Goal: Information Seeking & Learning: Learn about a topic

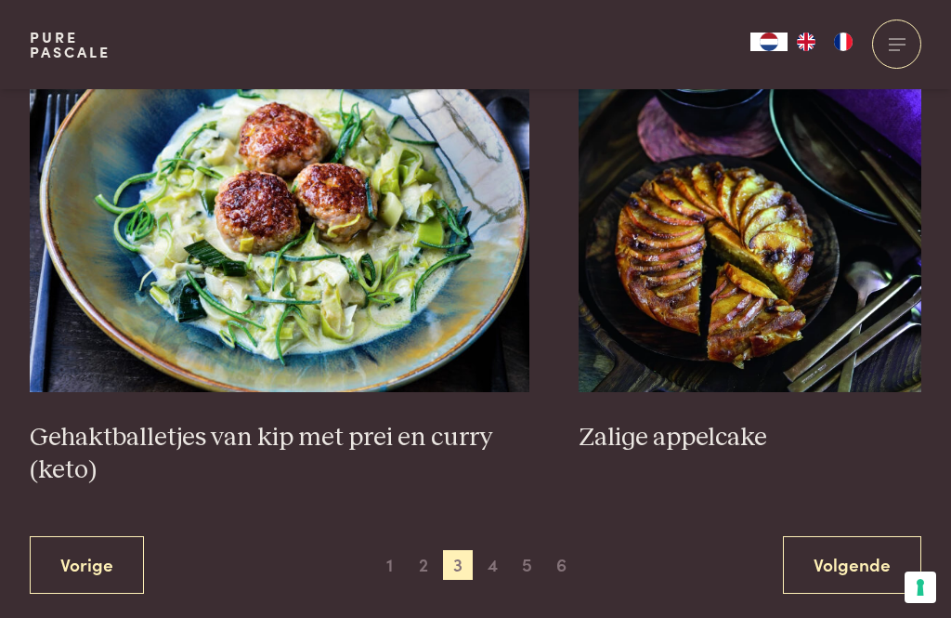
click at [708, 422] on h3 "Zalige appelcake" at bounding box center [750, 438] width 343 height 33
click at [840, 536] on link "Volgende" at bounding box center [852, 565] width 138 height 59
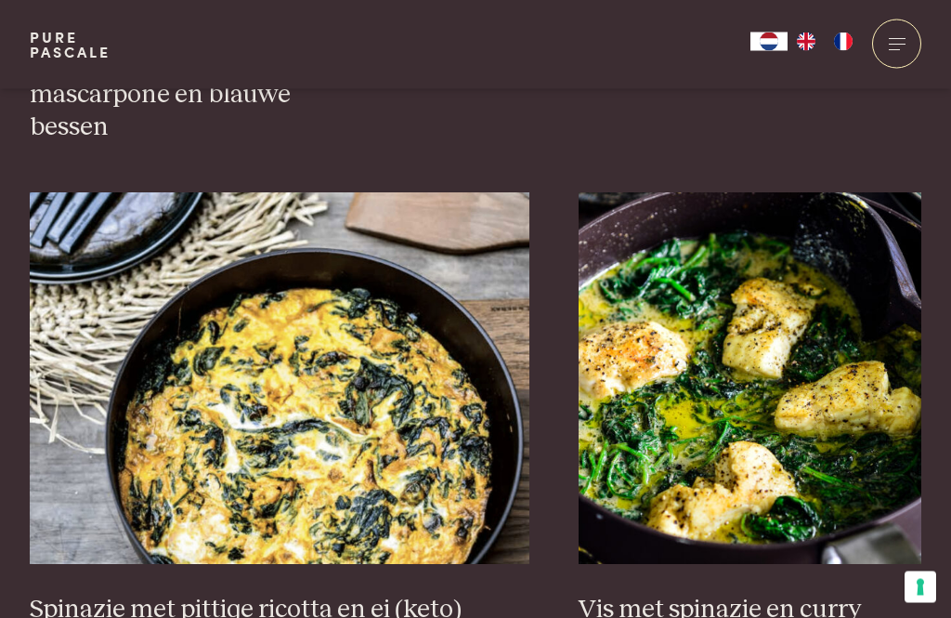
scroll to position [1684, 0]
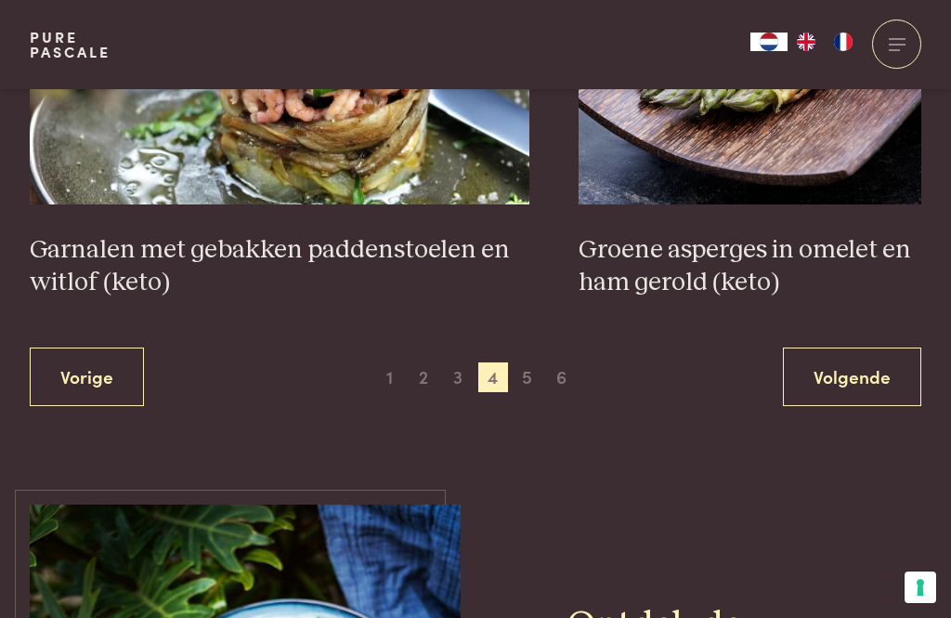
click at [849, 348] on link "Volgende" at bounding box center [852, 377] width 138 height 59
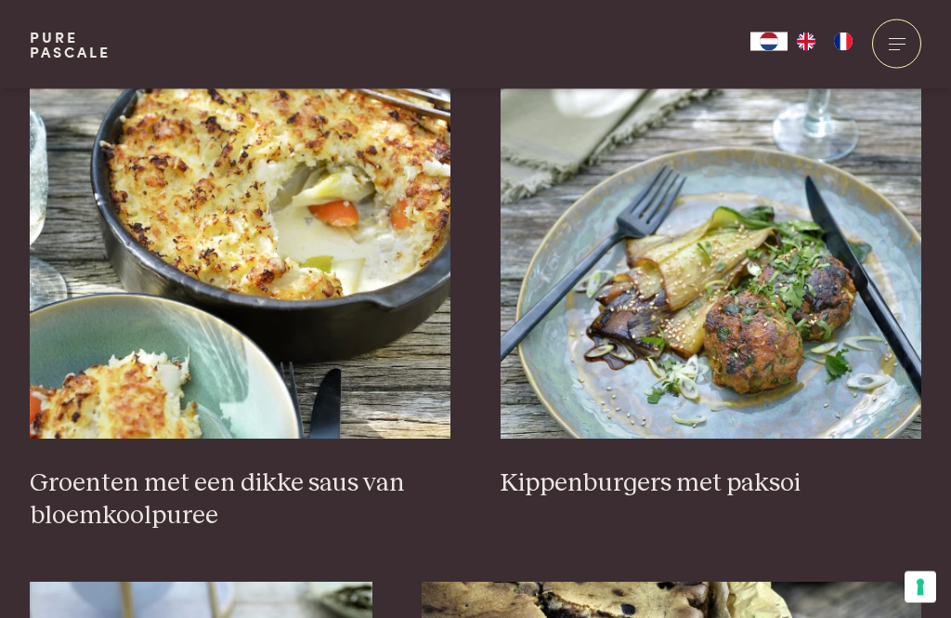
scroll to position [748, 0]
click at [323, 487] on h3 "Groenten met een dikke saus van bloemkoolpuree" at bounding box center [241, 499] width 422 height 64
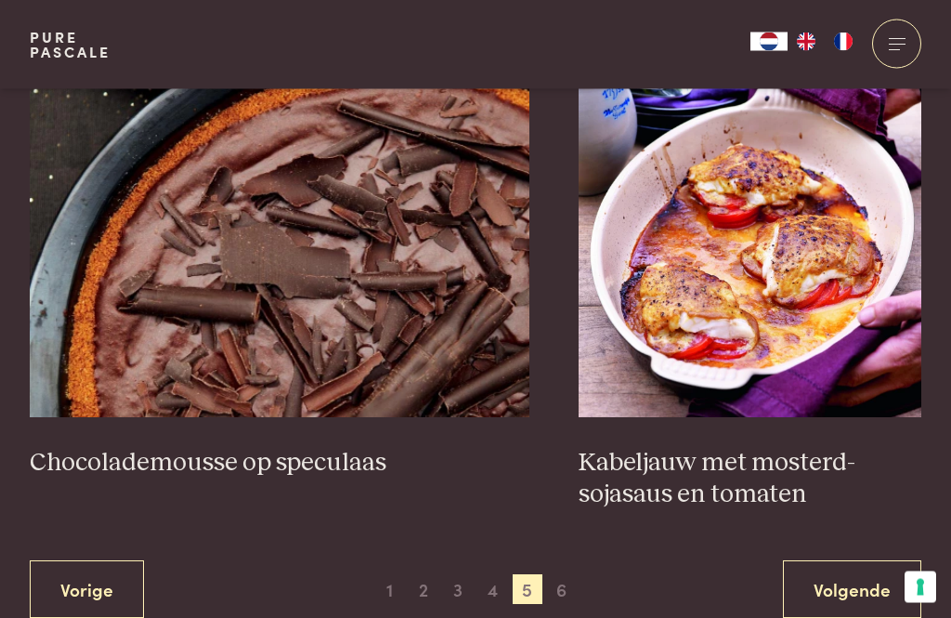
scroll to position [3343, 0]
click at [277, 447] on h3 "Chocolademousse op speculaas" at bounding box center [280, 463] width 500 height 33
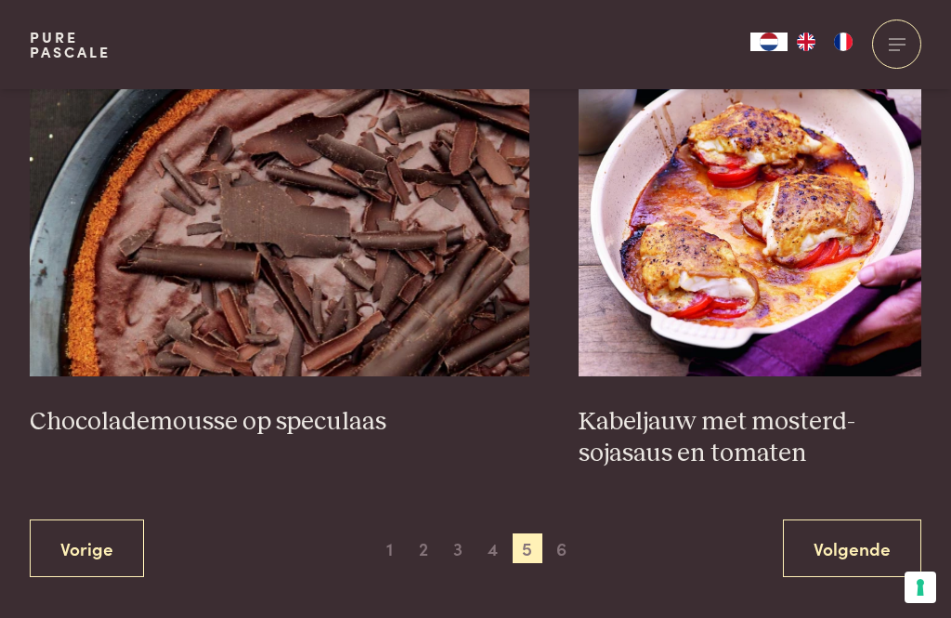
click at [833, 525] on link "Volgende" at bounding box center [852, 548] width 138 height 59
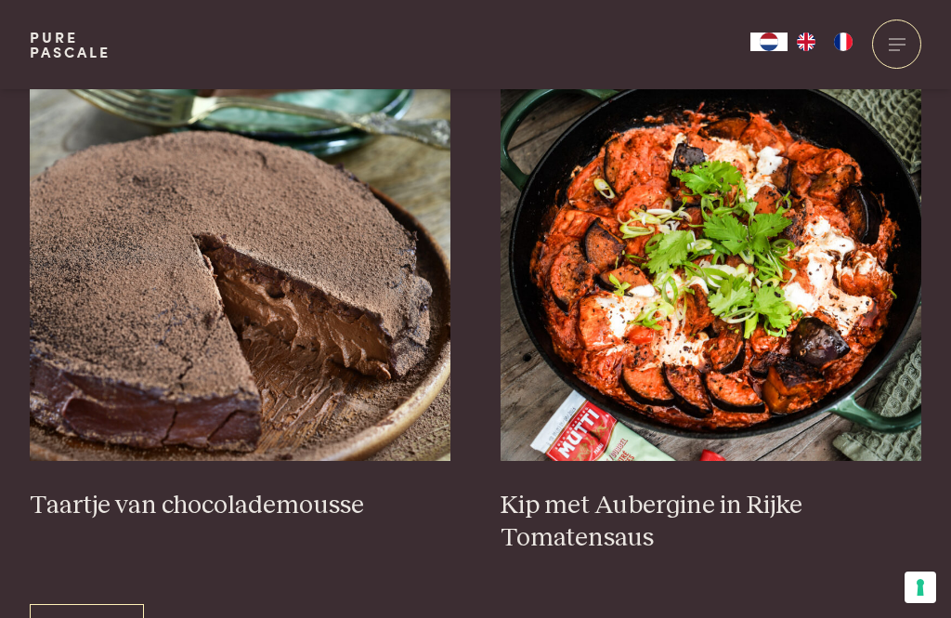
scroll to position [725, 0]
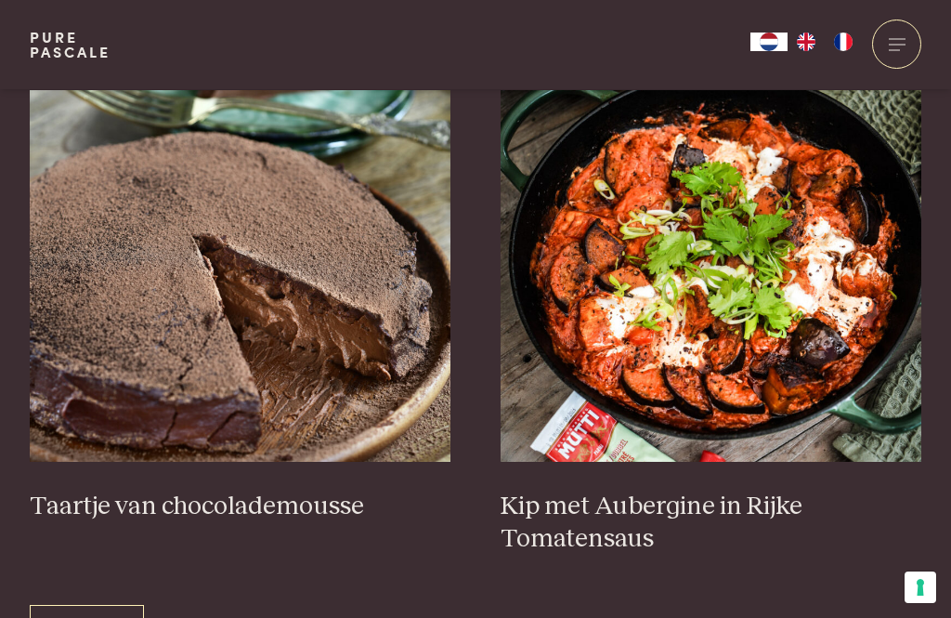
click at [711, 501] on h3 "Kip met Aubergine in Rijke Tomatensaus" at bounding box center [712, 523] width 422 height 64
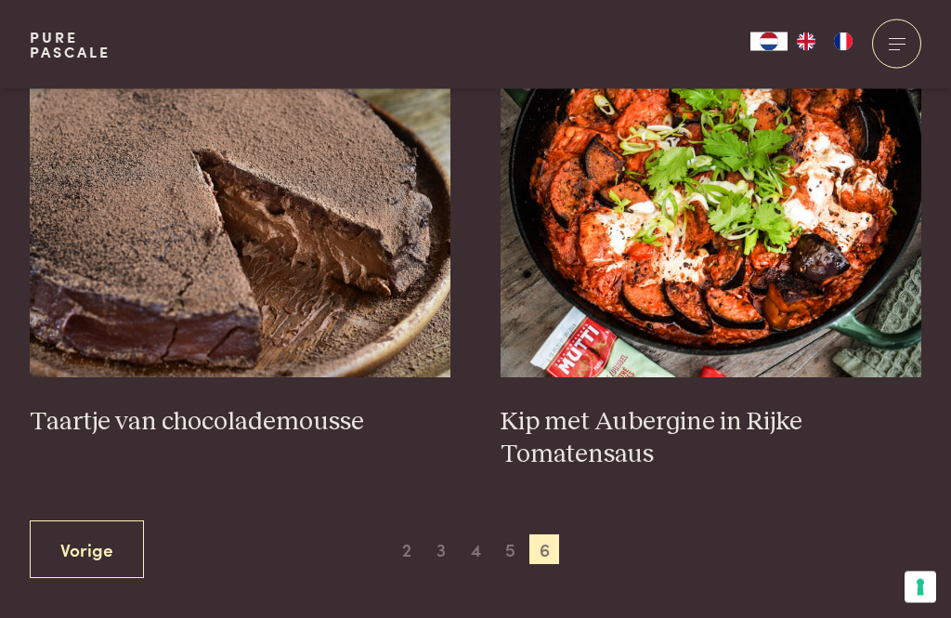
scroll to position [813, 0]
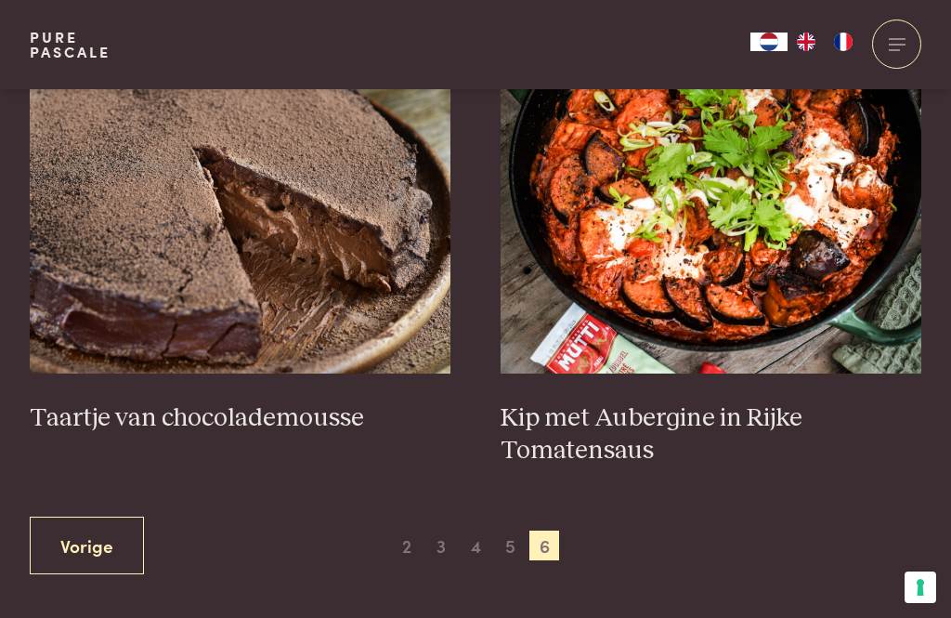
click at [307, 414] on h3 "Taartje van chocolademousse" at bounding box center [241, 418] width 422 height 33
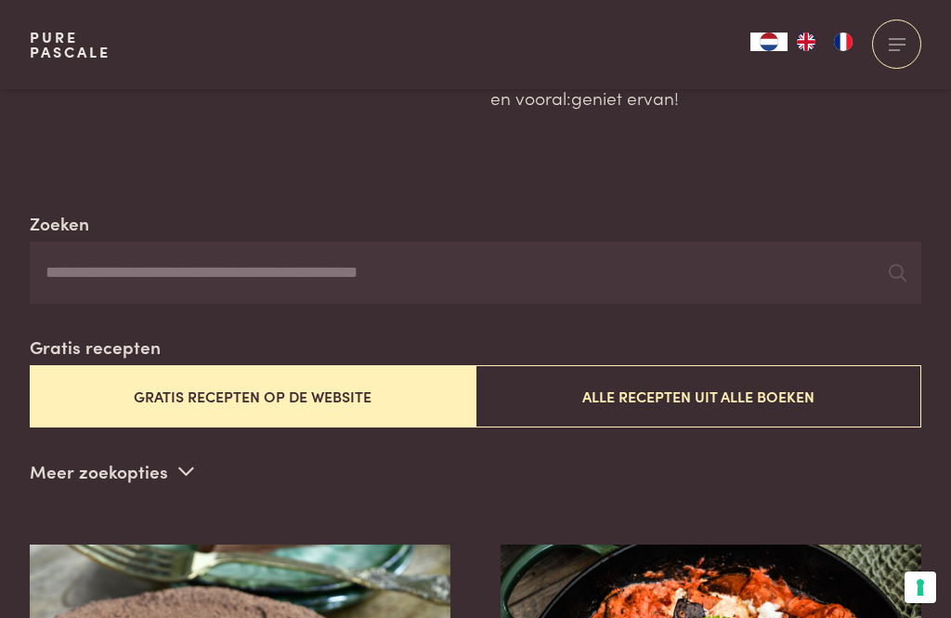
click at [754, 402] on button "Alle recepten uit alle boeken" at bounding box center [699, 396] width 446 height 62
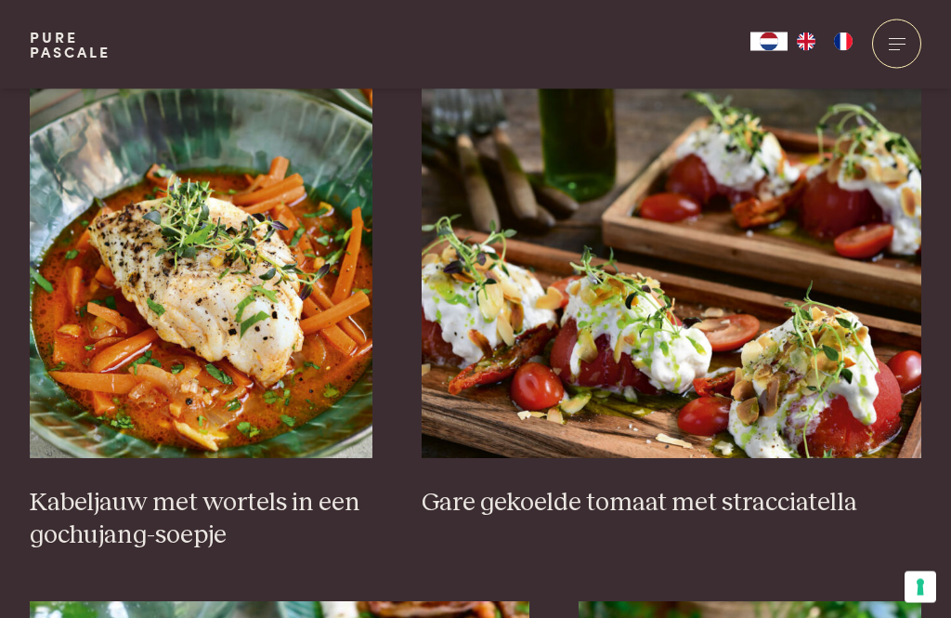
scroll to position [1244, 0]
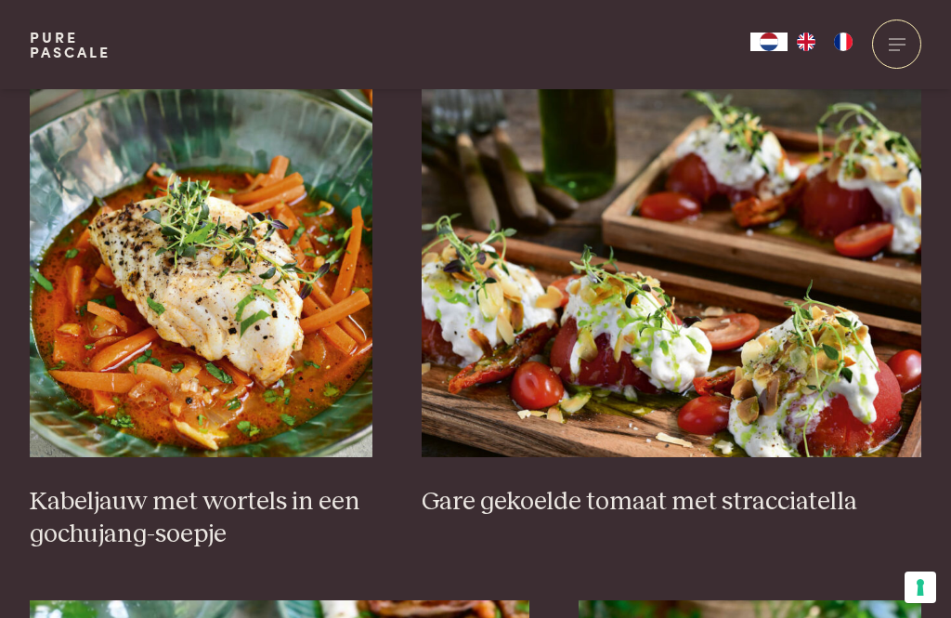
click at [739, 504] on h3 "Gare gekoelde tomaat met stracciatella" at bounding box center [672, 502] width 500 height 33
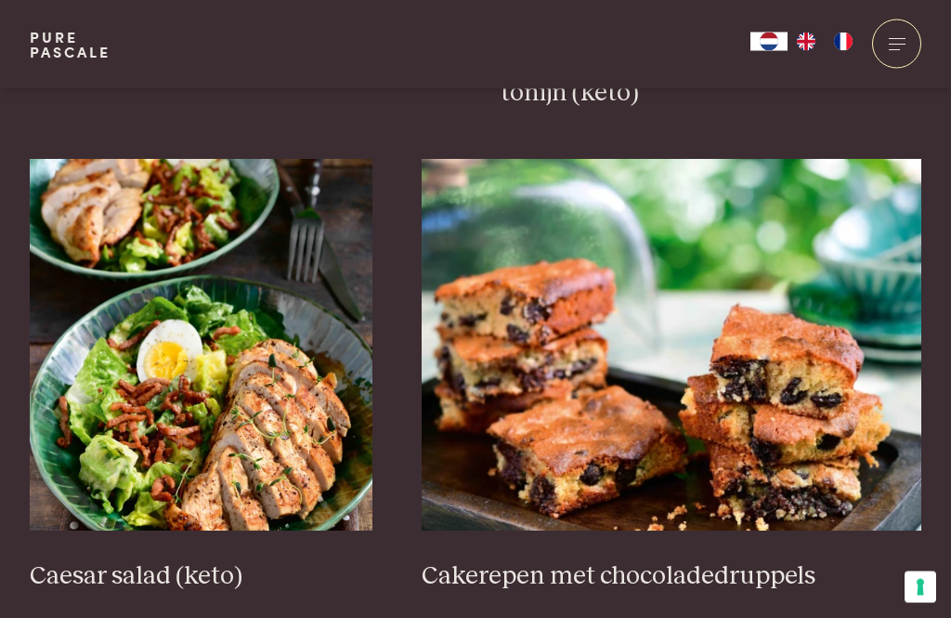
scroll to position [2715, 0]
click at [769, 563] on h3 "Cakerepen met chocoladedruppels" at bounding box center [672, 576] width 500 height 33
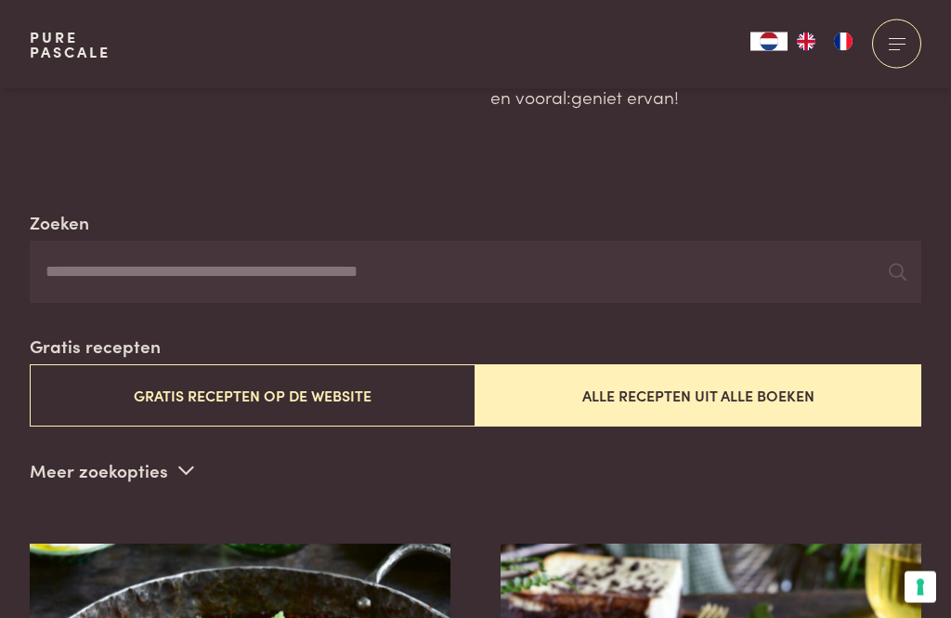
scroll to position [272, 0]
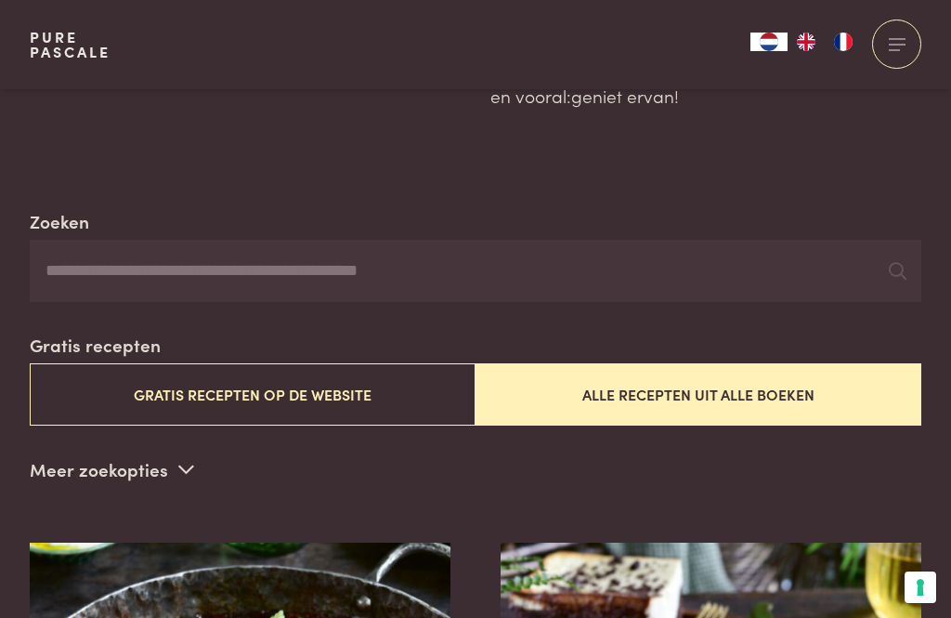
click at [355, 393] on button "Gratis recepten op de website" at bounding box center [253, 394] width 446 height 62
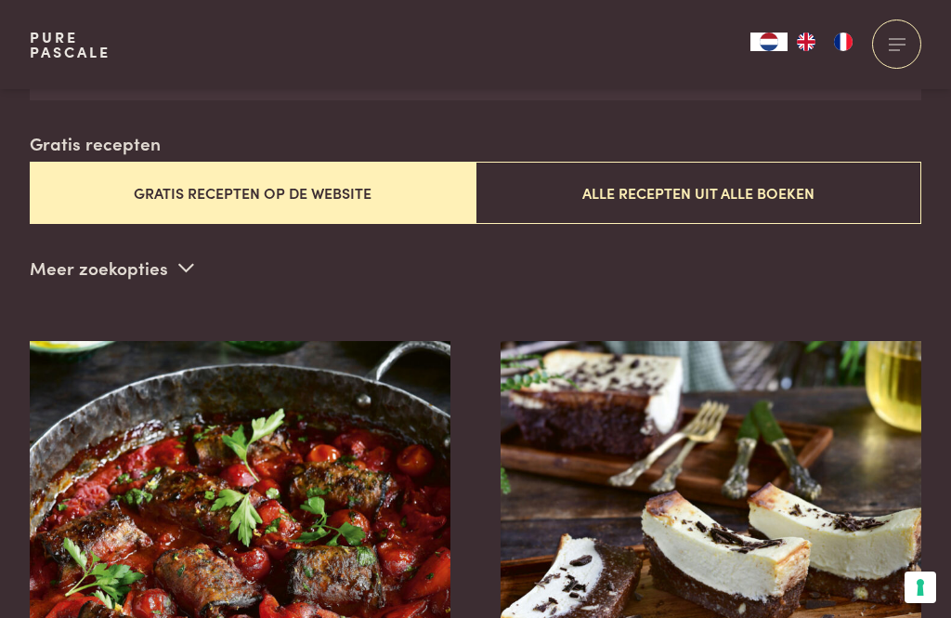
scroll to position [475, 0]
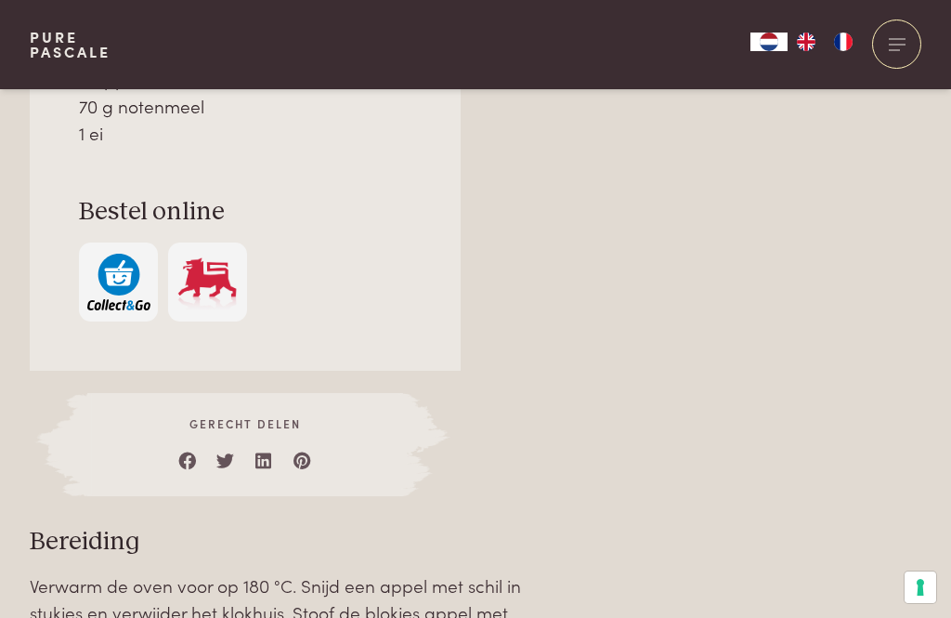
scroll to position [1513, 0]
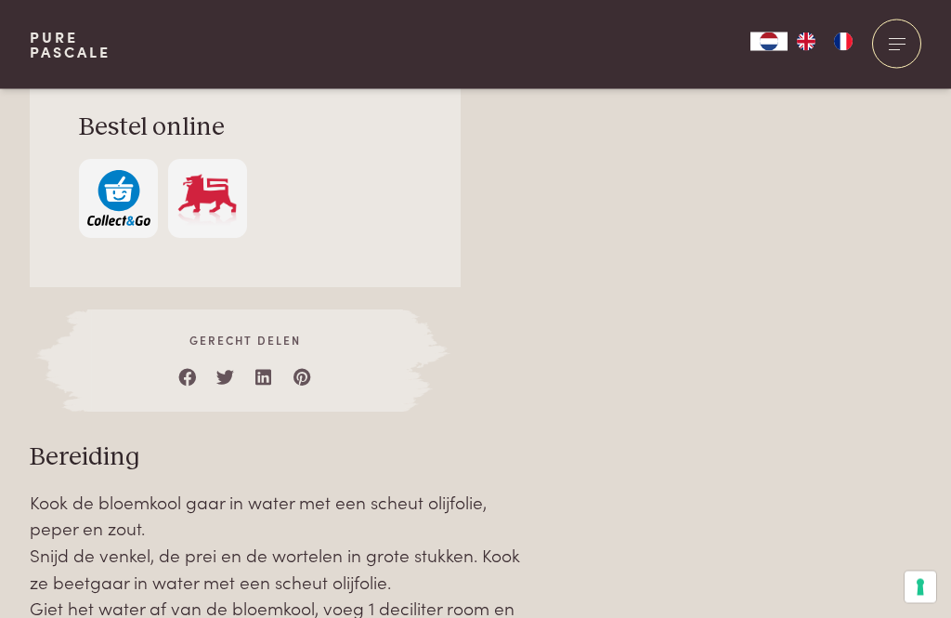
scroll to position [1642, 0]
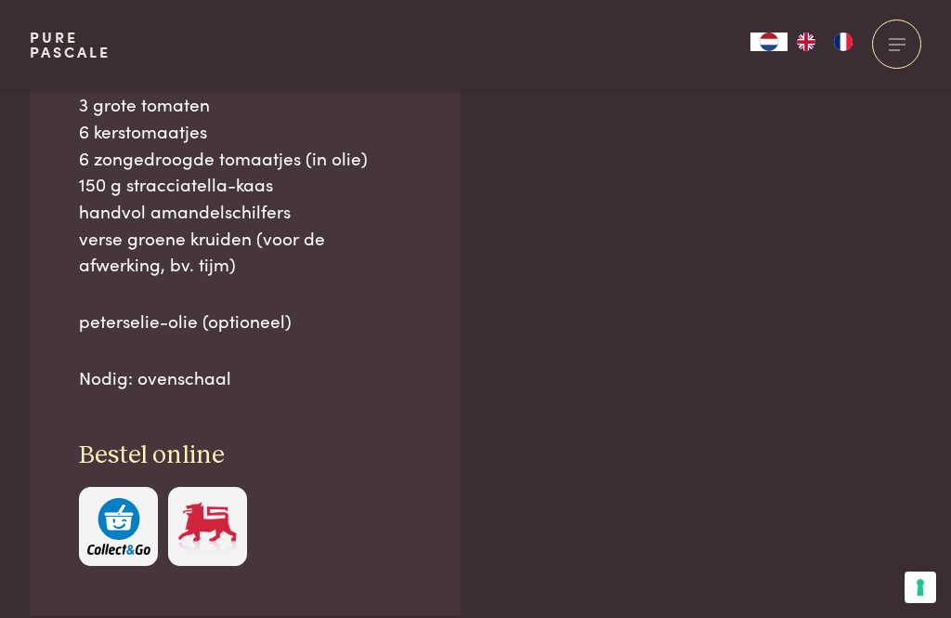
scroll to position [1185, 0]
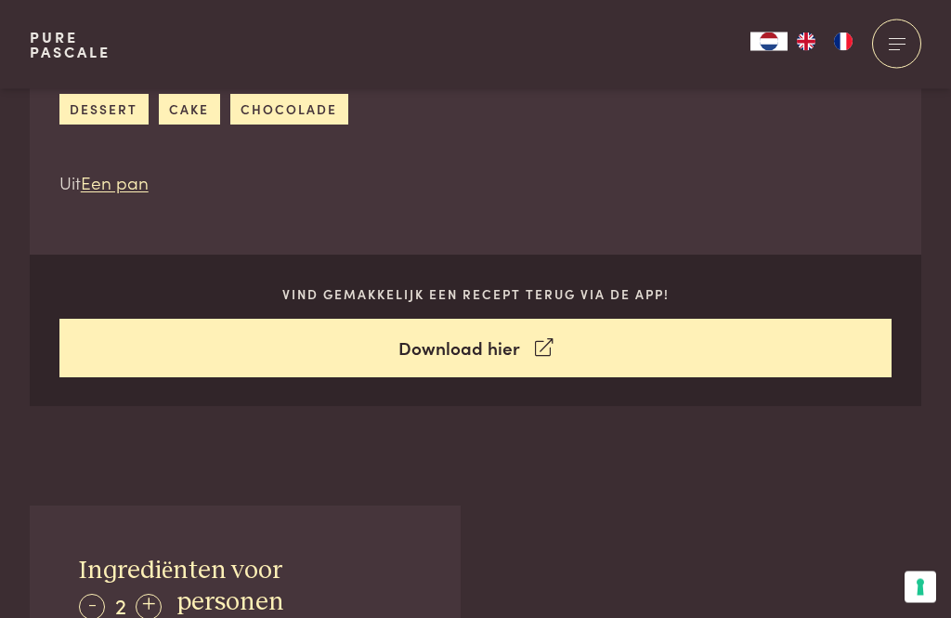
scroll to position [689, 0]
